Goal: Information Seeking & Learning: Understand process/instructions

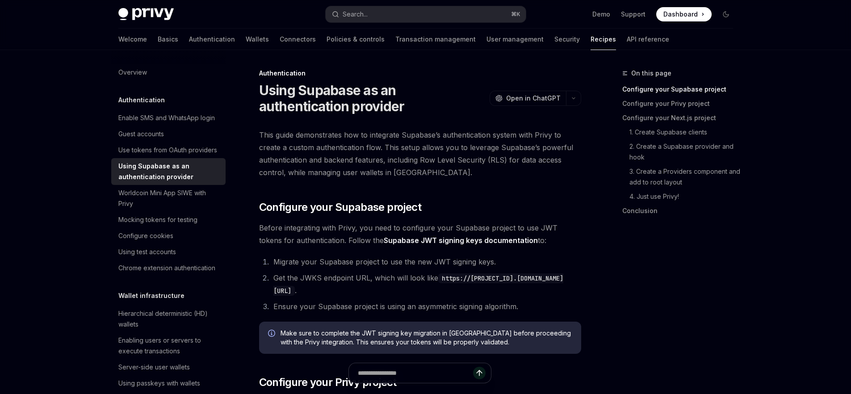
type textarea "*"
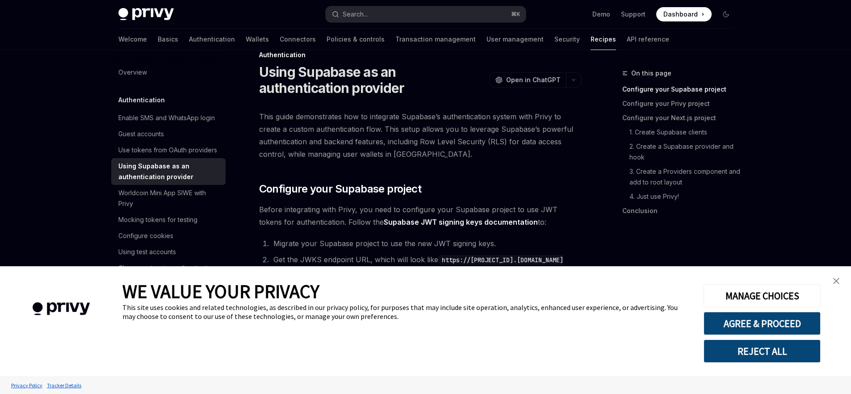
scroll to position [19, 0]
click at [754, 351] on button "REJECT ALL" at bounding box center [761, 350] width 117 height 23
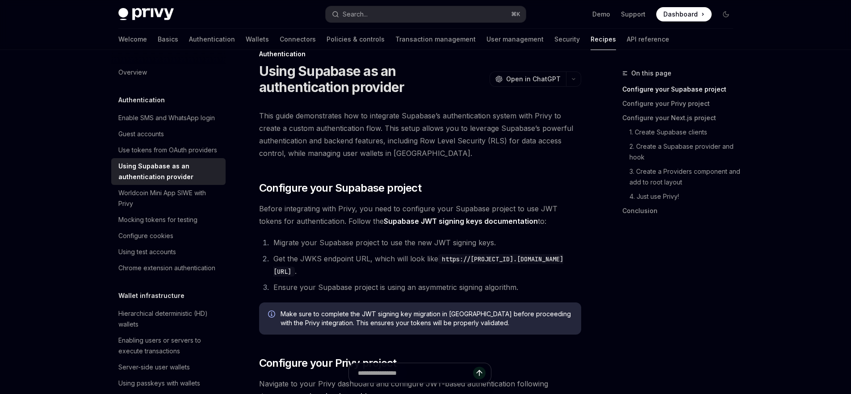
scroll to position [43, 0]
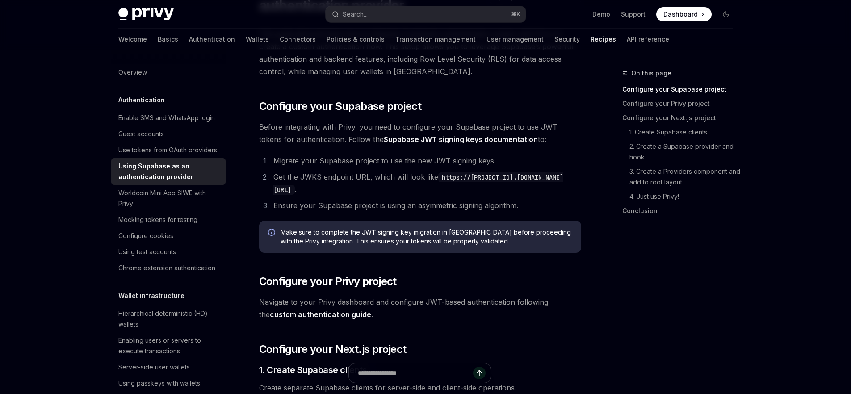
scroll to position [118, 0]
